Goal: Task Accomplishment & Management: Manage account settings

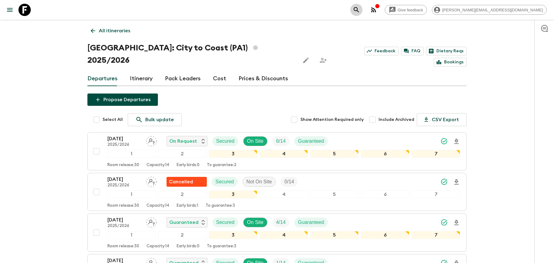
click at [362, 6] on button "search adventures" at bounding box center [356, 10] width 12 height 12
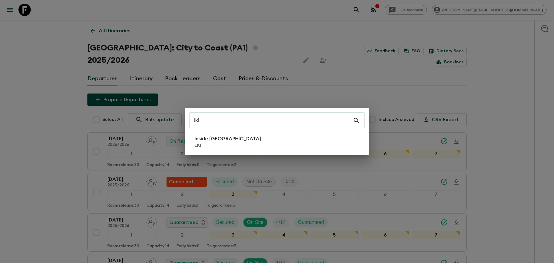
type input "lk1"
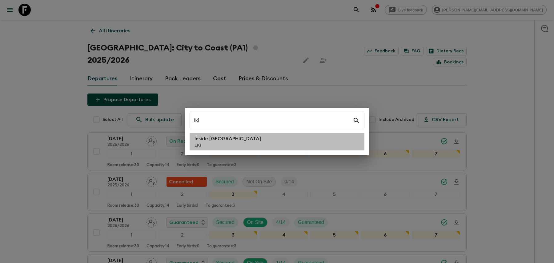
click at [302, 137] on li "Inside [GEOGRAPHIC_DATA] LK1" at bounding box center [277, 141] width 175 height 17
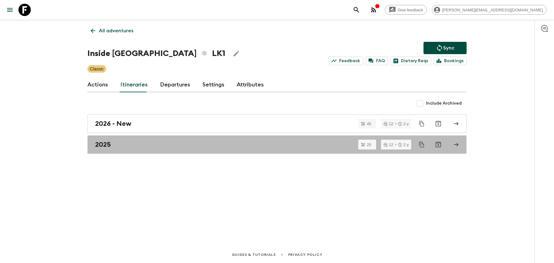
click at [220, 146] on div "2025" at bounding box center [271, 145] width 352 height 8
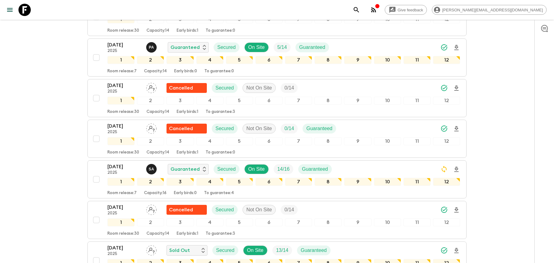
scroll to position [253, 0]
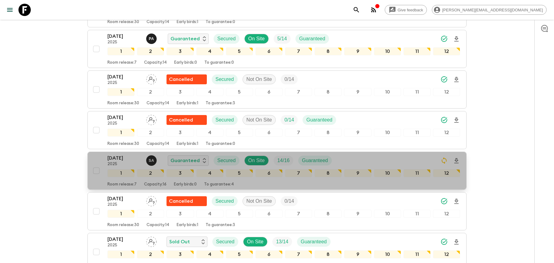
click at [363, 159] on div "[DATE] 2025 S A Guaranteed Secured On Site 14 / 16 Guaranteed" at bounding box center [283, 160] width 353 height 12
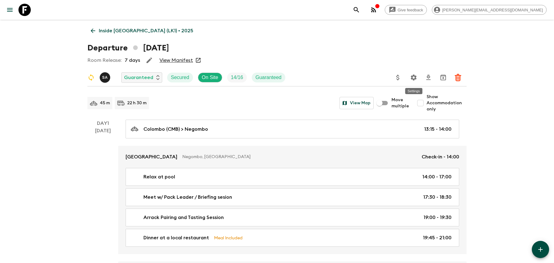
click at [410, 78] on icon "Settings" at bounding box center [413, 77] width 7 height 7
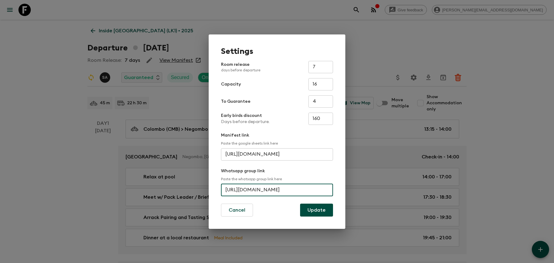
click at [274, 187] on input "[URL][DOMAIN_NAME]" at bounding box center [277, 190] width 112 height 12
paste input "l3T45ctcje5QpRlrgr"
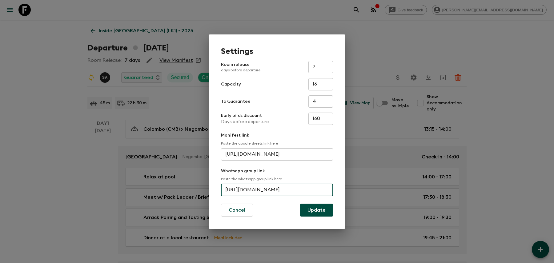
type input "[URL][DOMAIN_NAME]"
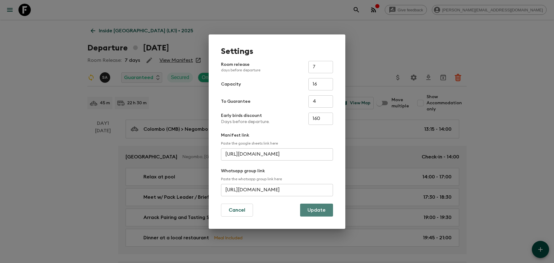
click at [320, 207] on button "Update" at bounding box center [316, 210] width 33 height 13
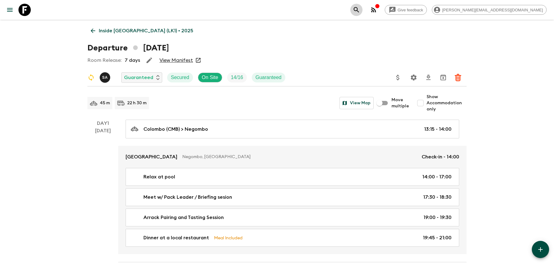
click at [360, 10] on icon "search adventures" at bounding box center [356, 9] width 7 height 7
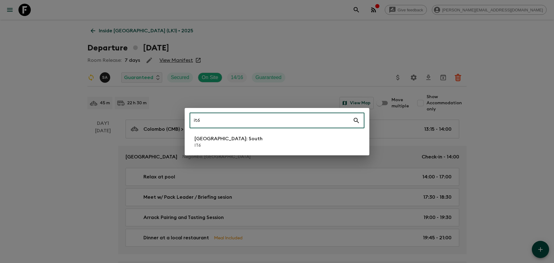
type input "it6"
click at [345, 144] on li "[GEOGRAPHIC_DATA]: South IT6" at bounding box center [277, 141] width 175 height 17
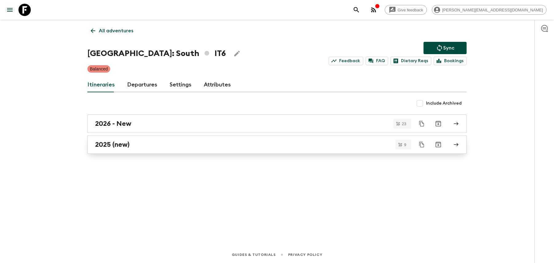
click at [285, 147] on div "2025 (new)" at bounding box center [271, 145] width 352 height 8
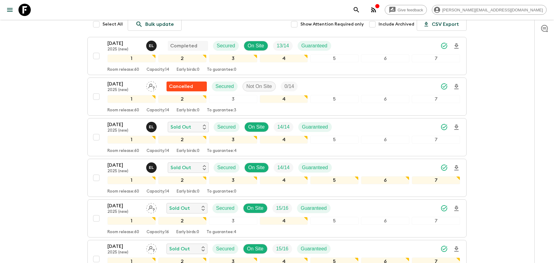
scroll to position [125, 0]
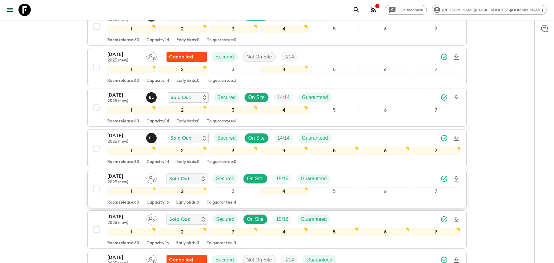
click at [352, 173] on div "[DATE] 2025 (new) Sold Out Secured On Site 15 / 16 Guaranteed" at bounding box center [283, 179] width 353 height 12
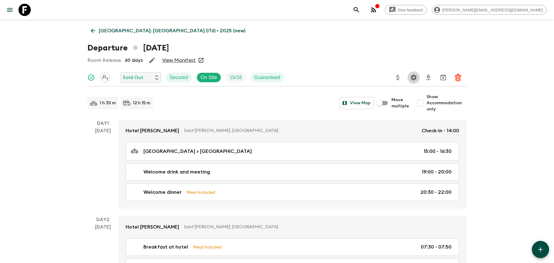
click at [413, 78] on icon "Settings" at bounding box center [413, 77] width 7 height 7
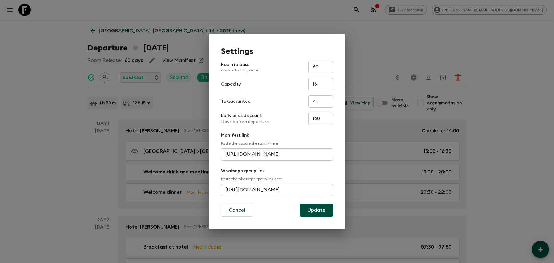
click at [281, 192] on input "[URL][DOMAIN_NAME]" at bounding box center [277, 190] width 112 height 12
paste input "JMUcJEV5rtj6Lungcsf1hr"
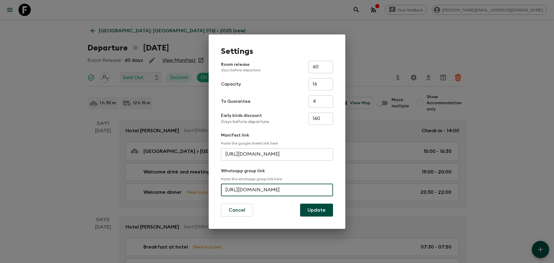
type input "[URL][DOMAIN_NAME]"
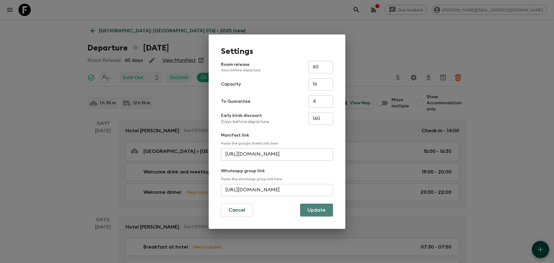
click at [316, 208] on button "Update" at bounding box center [316, 210] width 33 height 13
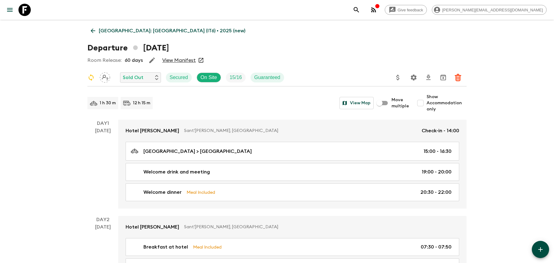
click at [360, 10] on icon "search adventures" at bounding box center [356, 9] width 7 height 7
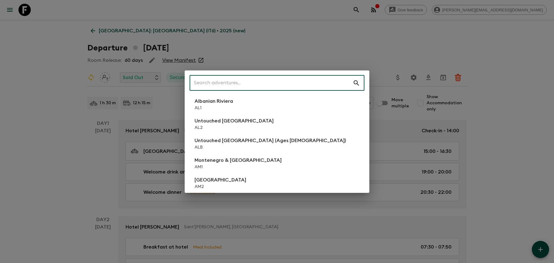
click at [296, 83] on input "text" at bounding box center [271, 82] width 163 height 17
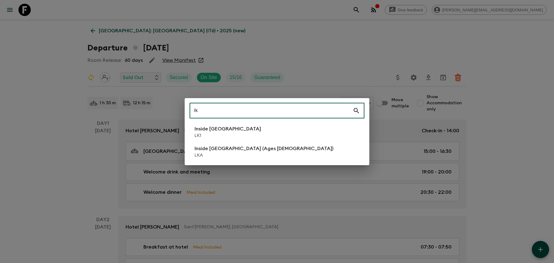
type input "l"
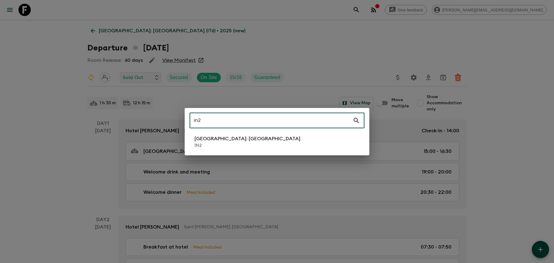
type input "in2"
click at [232, 135] on p "[GEOGRAPHIC_DATA]: [GEOGRAPHIC_DATA]" at bounding box center [247, 138] width 106 height 7
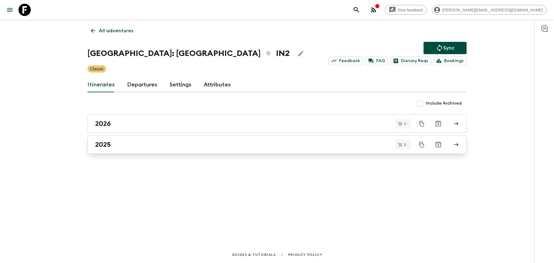
click at [202, 142] on div "2025" at bounding box center [271, 145] width 352 height 8
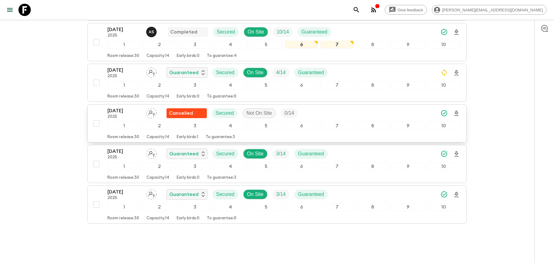
scroll to position [186, 0]
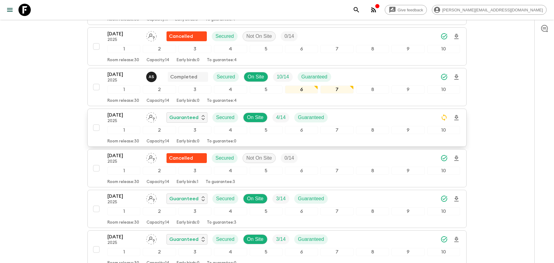
click at [343, 111] on div "[DATE] 2025 Guaranteed Secured On Site 4 / 14 Guaranteed" at bounding box center [283, 117] width 353 height 12
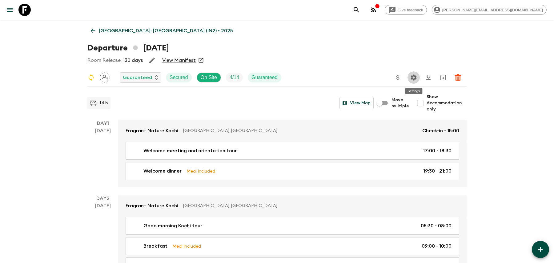
click at [411, 80] on icon "Settings" at bounding box center [413, 77] width 7 height 7
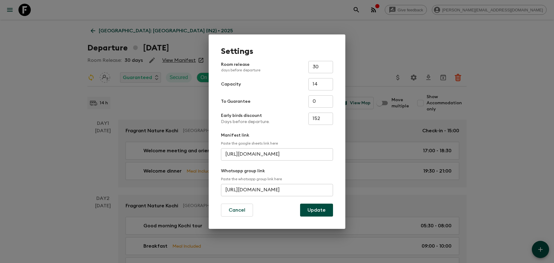
click at [283, 186] on input "[URL][DOMAIN_NAME]" at bounding box center [277, 190] width 112 height 12
paste input "ucs28PGm6f6Yz8F79d"
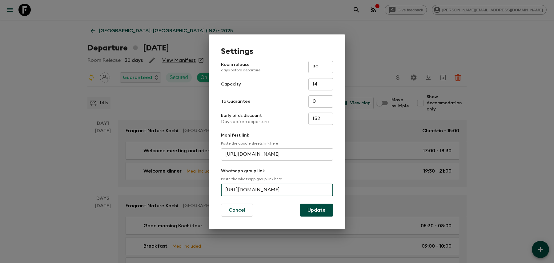
type input "[URL][DOMAIN_NAME]"
click at [315, 211] on button "Update" at bounding box center [316, 210] width 33 height 13
